Goal: Task Accomplishment & Management: Use online tool/utility

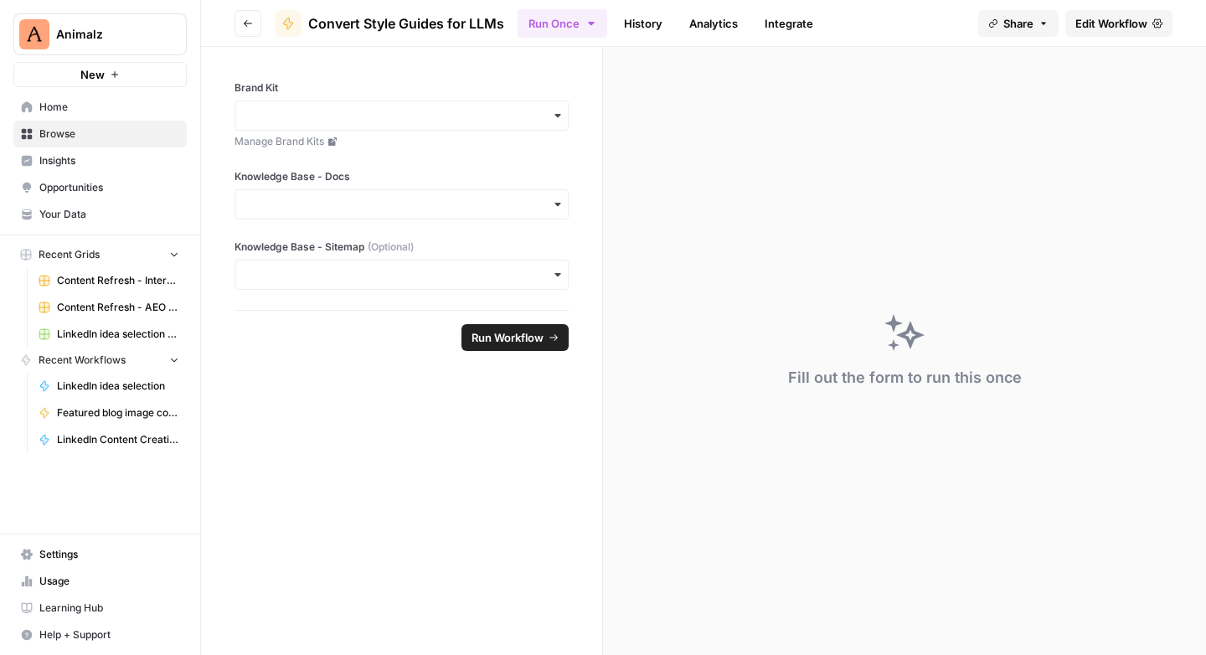
click at [1089, 26] on span "Edit Workflow" at bounding box center [1112, 23] width 72 height 17
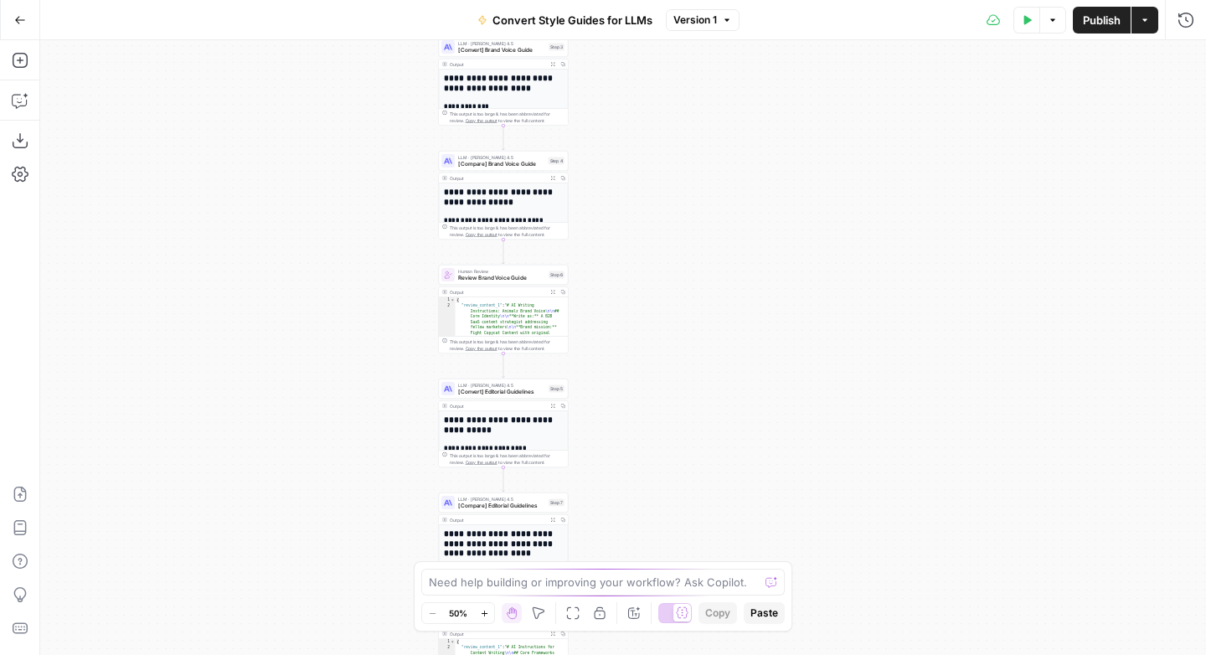
drag, startPoint x: 757, startPoint y: 140, endPoint x: 634, endPoint y: 295, distance: 197.5
click at [636, 307] on div "Workflow Input Settings Inputs LLM · O3 Categorize materials Step 1 Output Expa…" at bounding box center [623, 347] width 1166 height 615
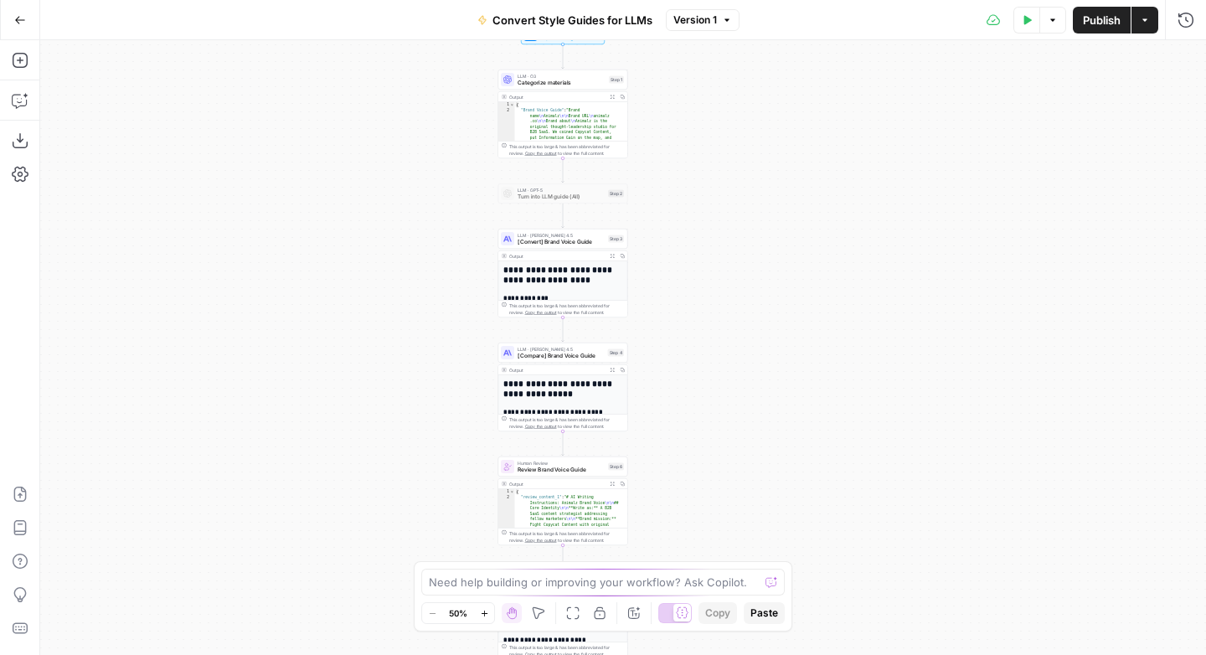
drag, startPoint x: 747, startPoint y: 245, endPoint x: 732, endPoint y: 315, distance: 71.8
click at [727, 337] on div "Workflow Input Settings Inputs LLM · O3 Categorize materials Step 1 Output Expa…" at bounding box center [623, 347] width 1166 height 615
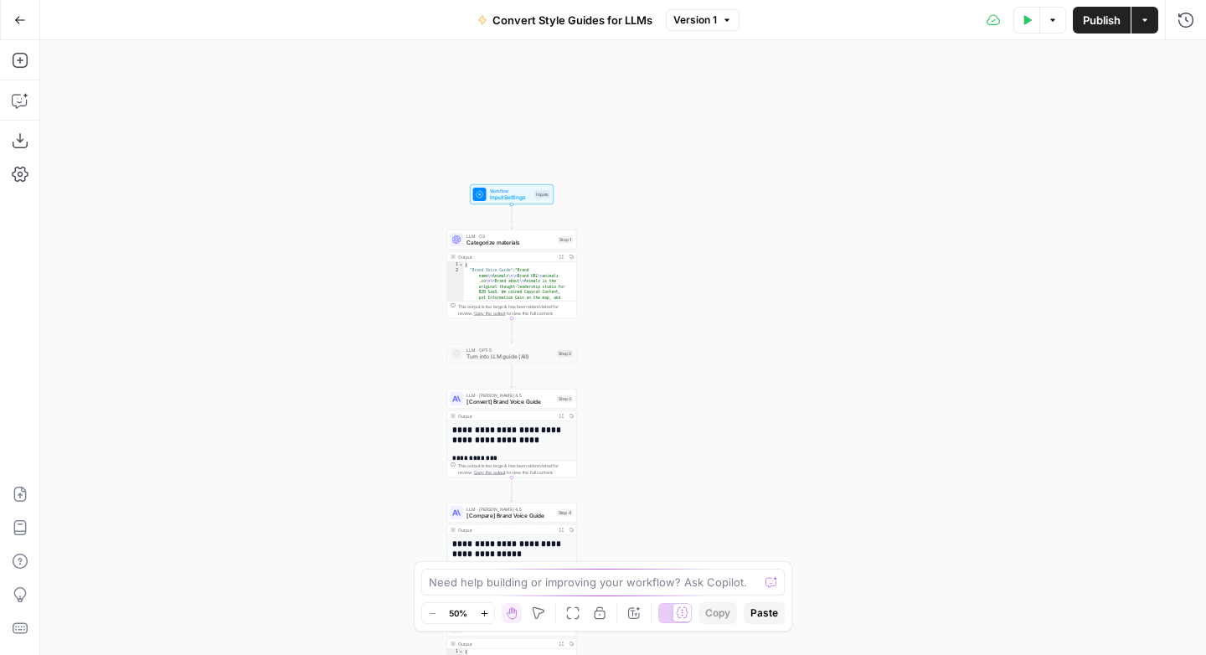
drag, startPoint x: 755, startPoint y: 121, endPoint x: 704, endPoint y: 282, distance: 168.0
click at [704, 282] on div "Workflow Input Settings Inputs LLM · O3 Categorize materials Step 1 Output Expa…" at bounding box center [623, 347] width 1166 height 615
click at [513, 240] on span "Categorize materials" at bounding box center [511, 243] width 88 height 8
